Goal: Navigation & Orientation: Find specific page/section

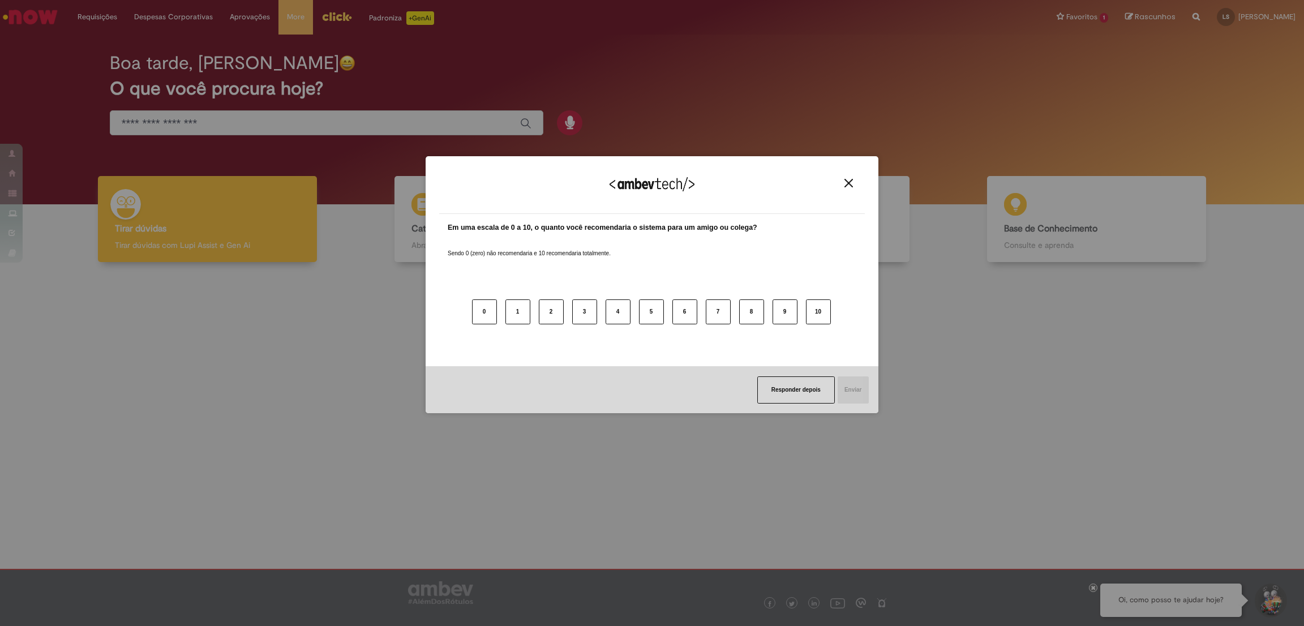
click at [841, 184] on button "Close" at bounding box center [848, 183] width 15 height 10
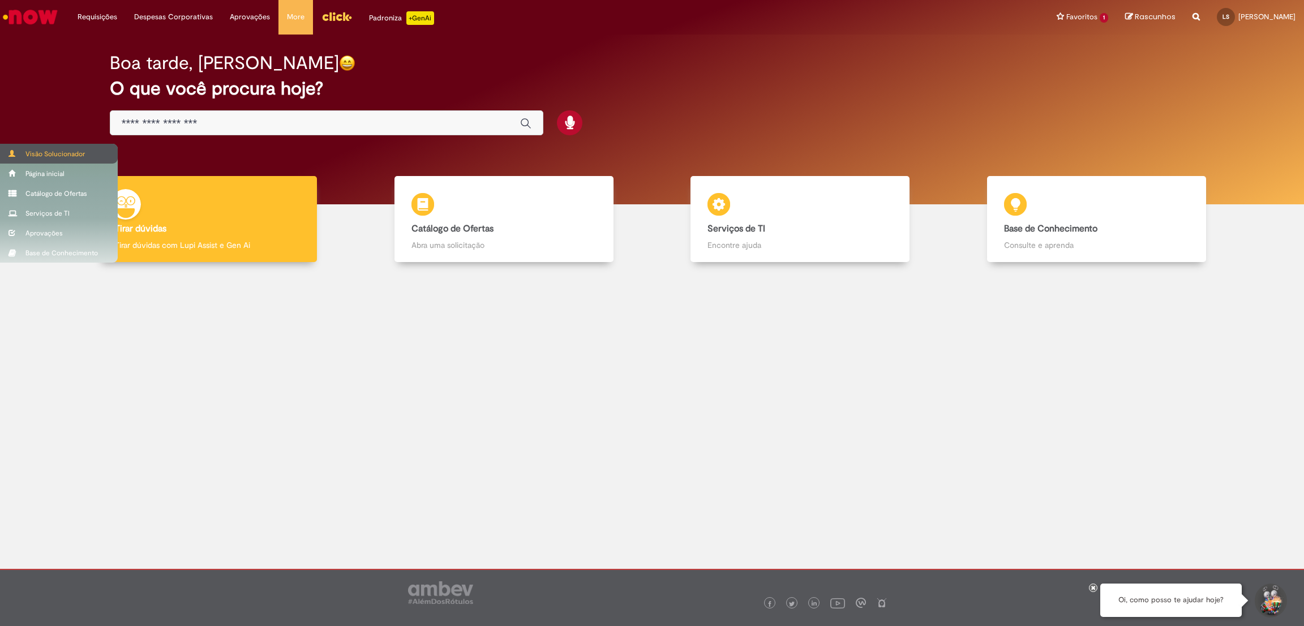
click at [45, 158] on div "Visão Solucionador" at bounding box center [59, 154] width 118 height 20
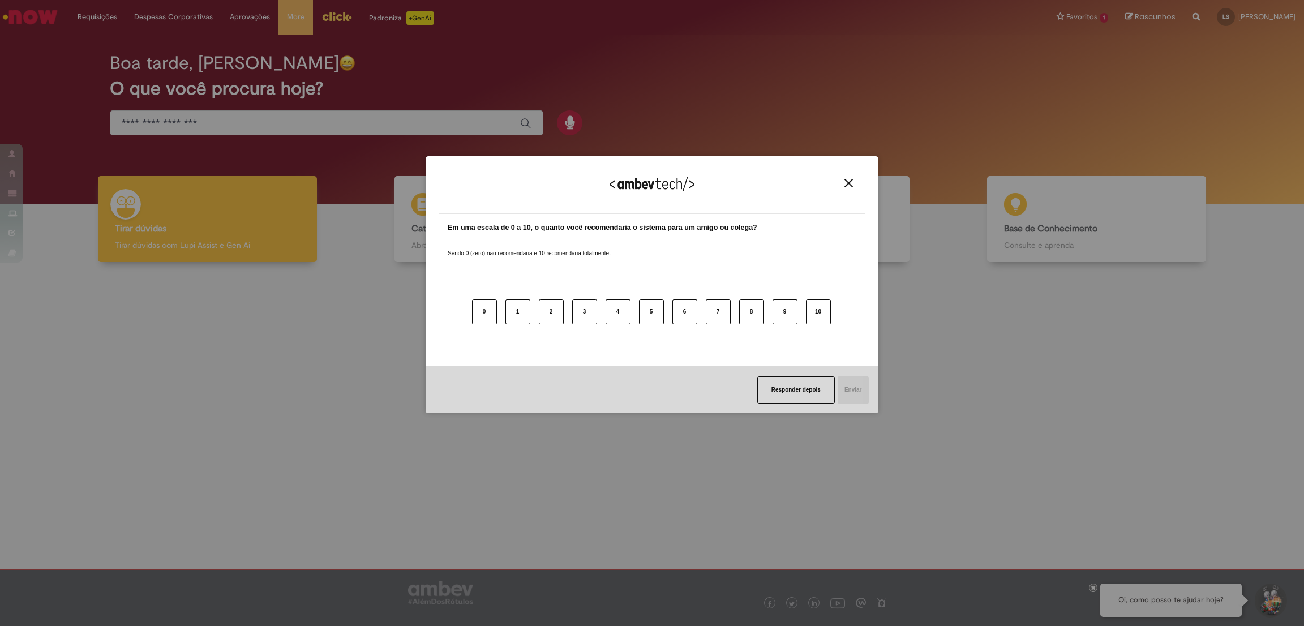
click at [841, 182] on button "Close" at bounding box center [848, 183] width 15 height 10
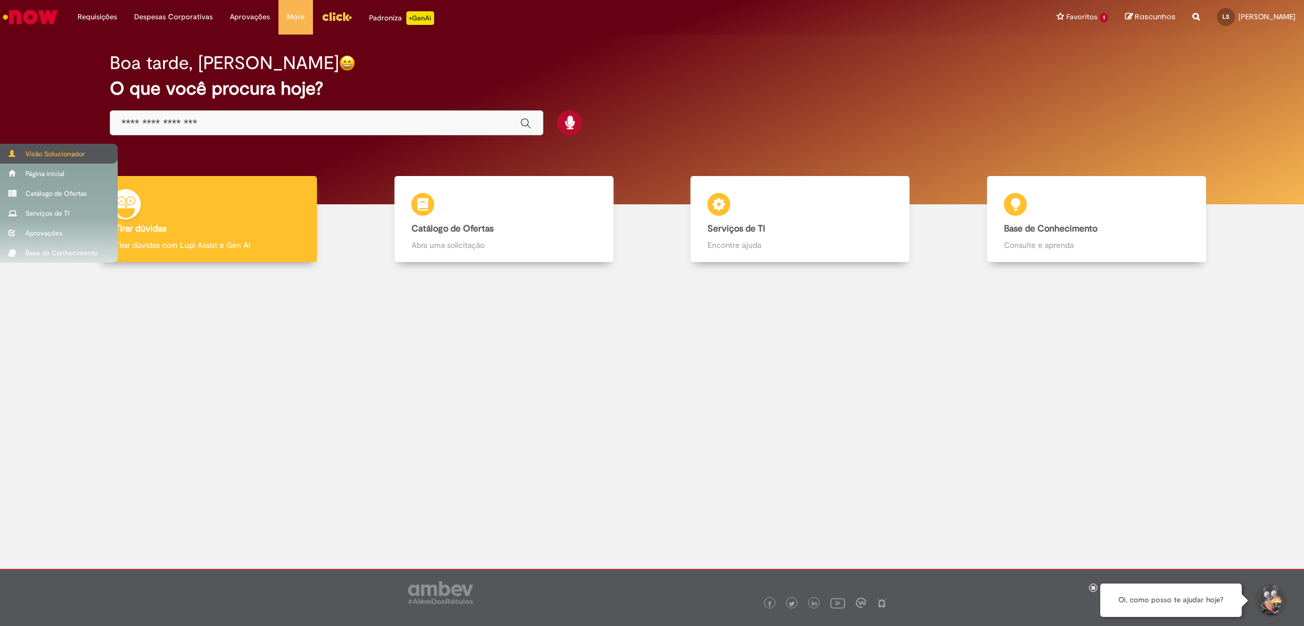
click at [44, 156] on div "Visão Solucionador" at bounding box center [59, 154] width 118 height 20
